Goal: Information Seeking & Learning: Check status

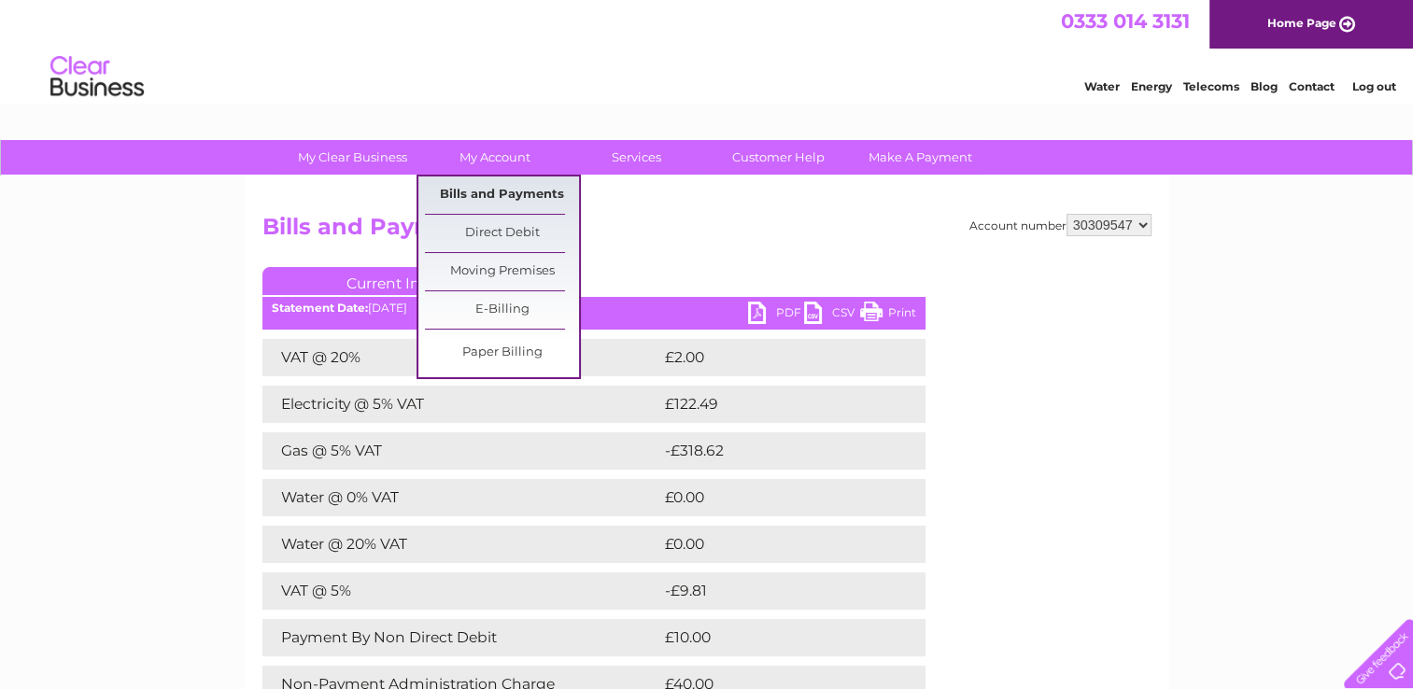
click at [511, 190] on link "Bills and Payments" at bounding box center [502, 194] width 154 height 37
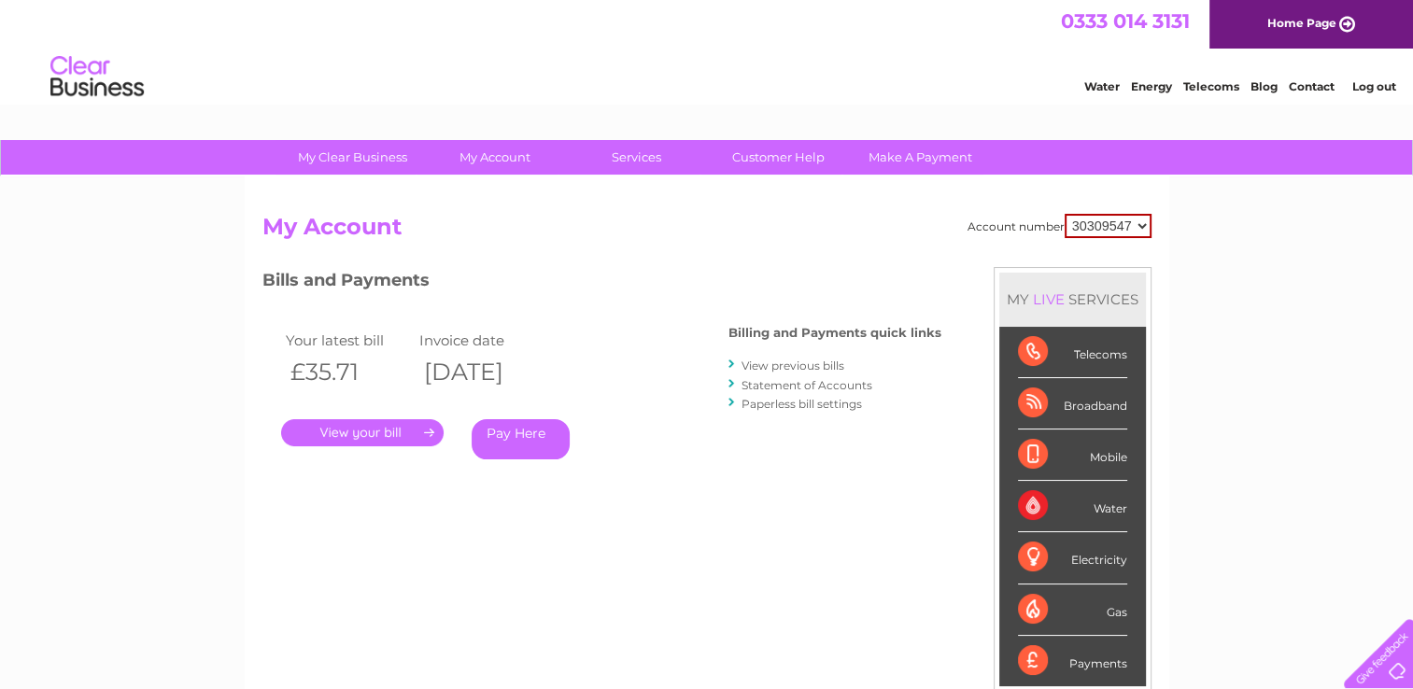
click at [775, 357] on li "View previous bills" at bounding box center [834, 365] width 213 height 19
click at [754, 366] on link "View previous bills" at bounding box center [792, 366] width 103 height 14
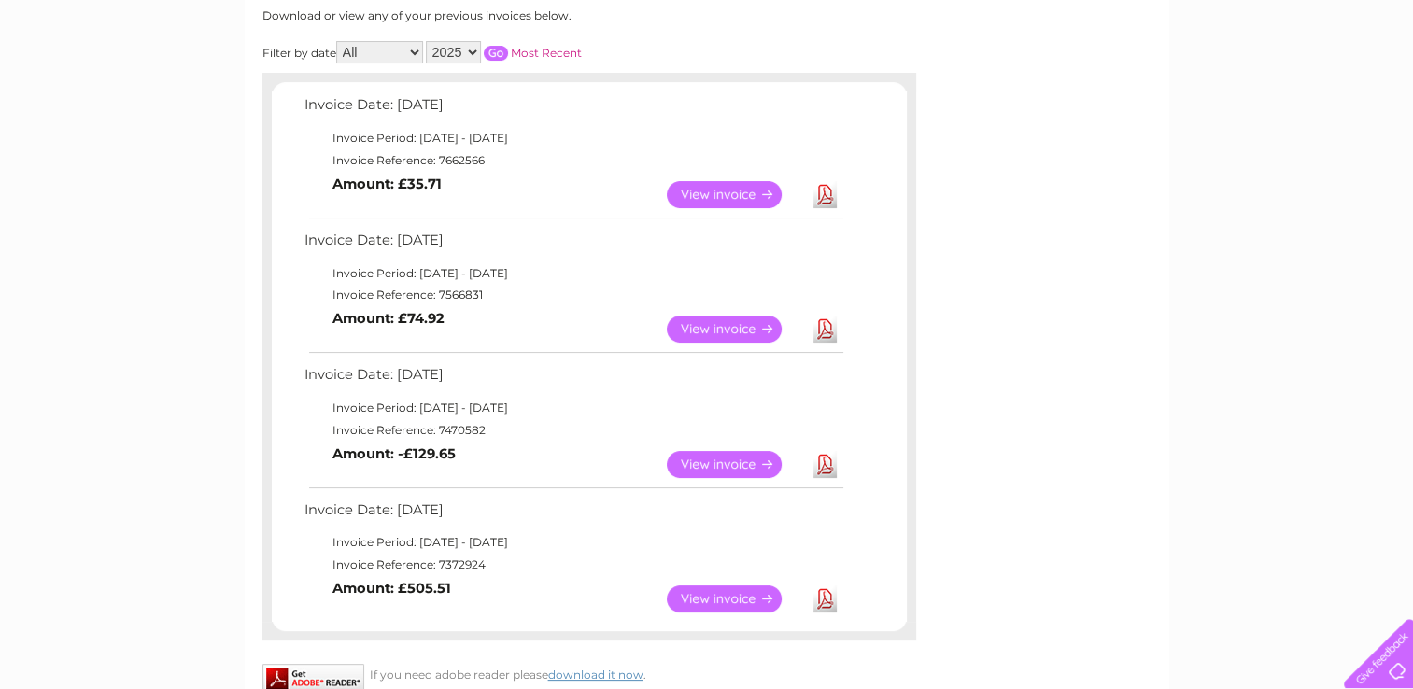
scroll to position [336, 0]
